Goal: Information Seeking & Learning: Learn about a topic

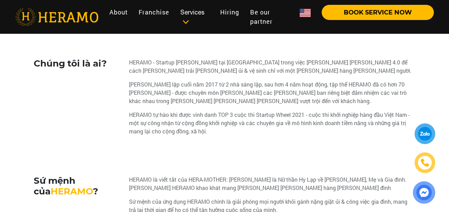
scroll to position [152, 0]
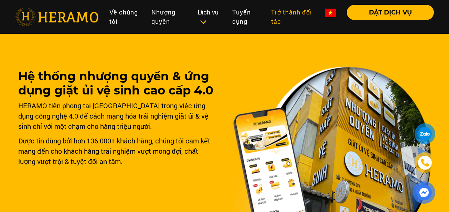
click at [283, 20] on link "Trở thành đối tác" at bounding box center [293, 17] width 54 height 24
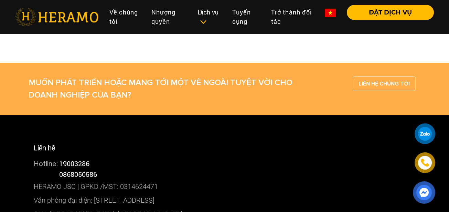
scroll to position [386, 0]
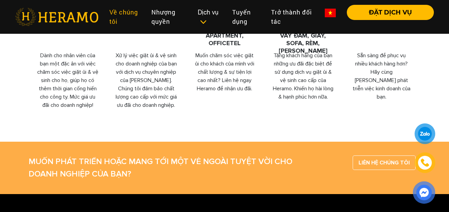
click at [127, 16] on link "Về chúng tôi" at bounding box center [125, 17] width 42 height 24
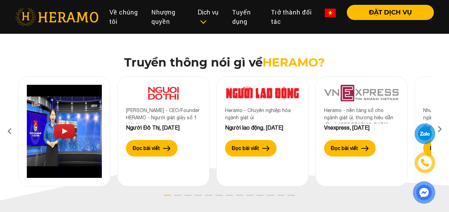
scroll to position [1097, 0]
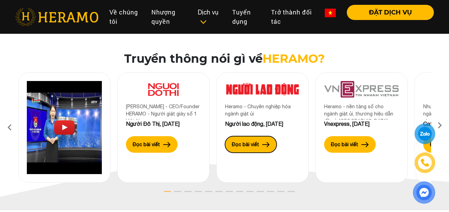
click at [256, 144] on label "Đọc bài viết" at bounding box center [245, 144] width 27 height 7
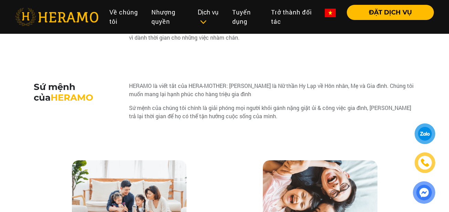
scroll to position [452, 0]
